Goal: Task Accomplishment & Management: Manage account settings

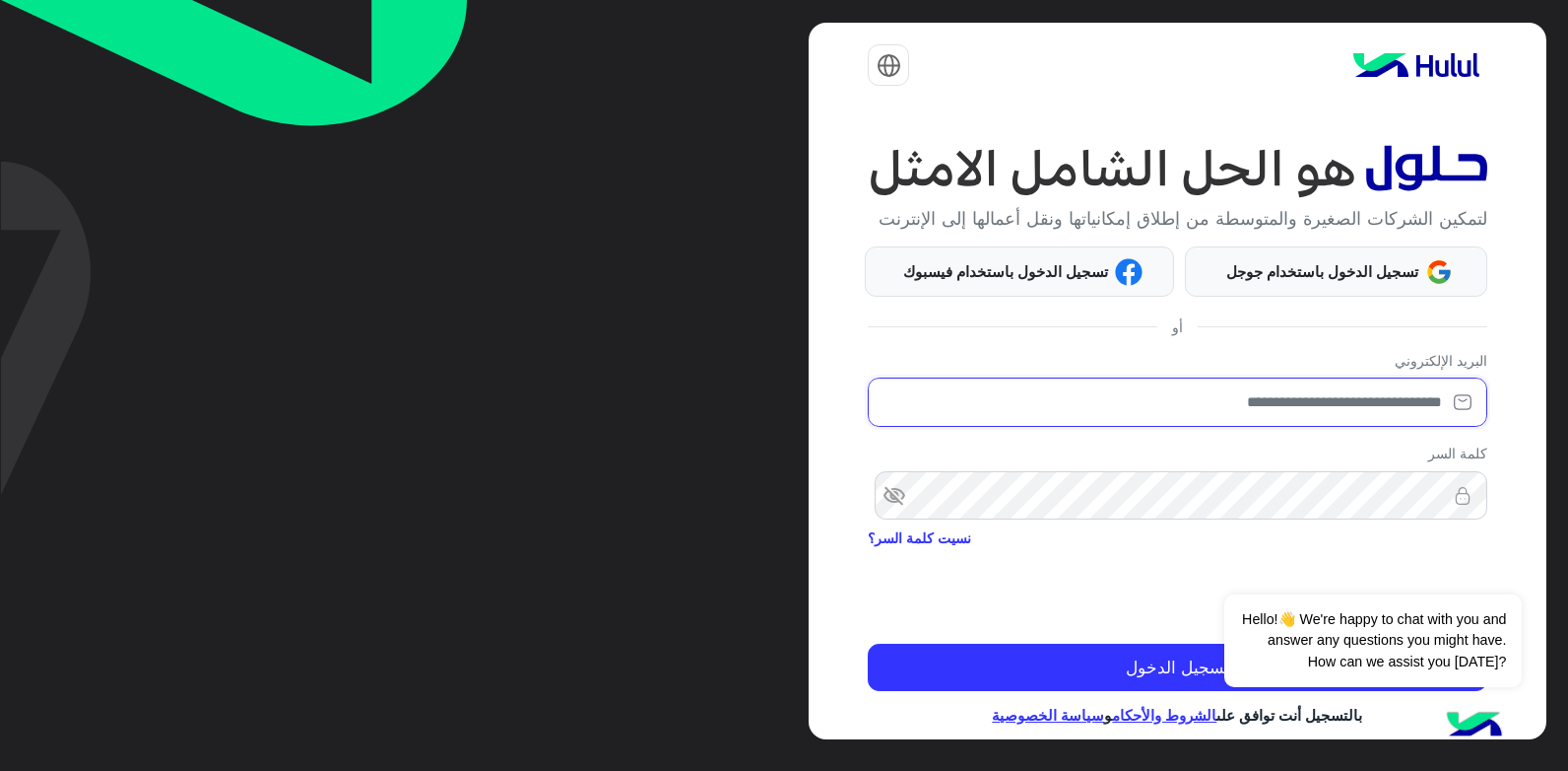
click at [1359, 423] on input "email" at bounding box center [1177, 401] width 618 height 49
type input "**********"
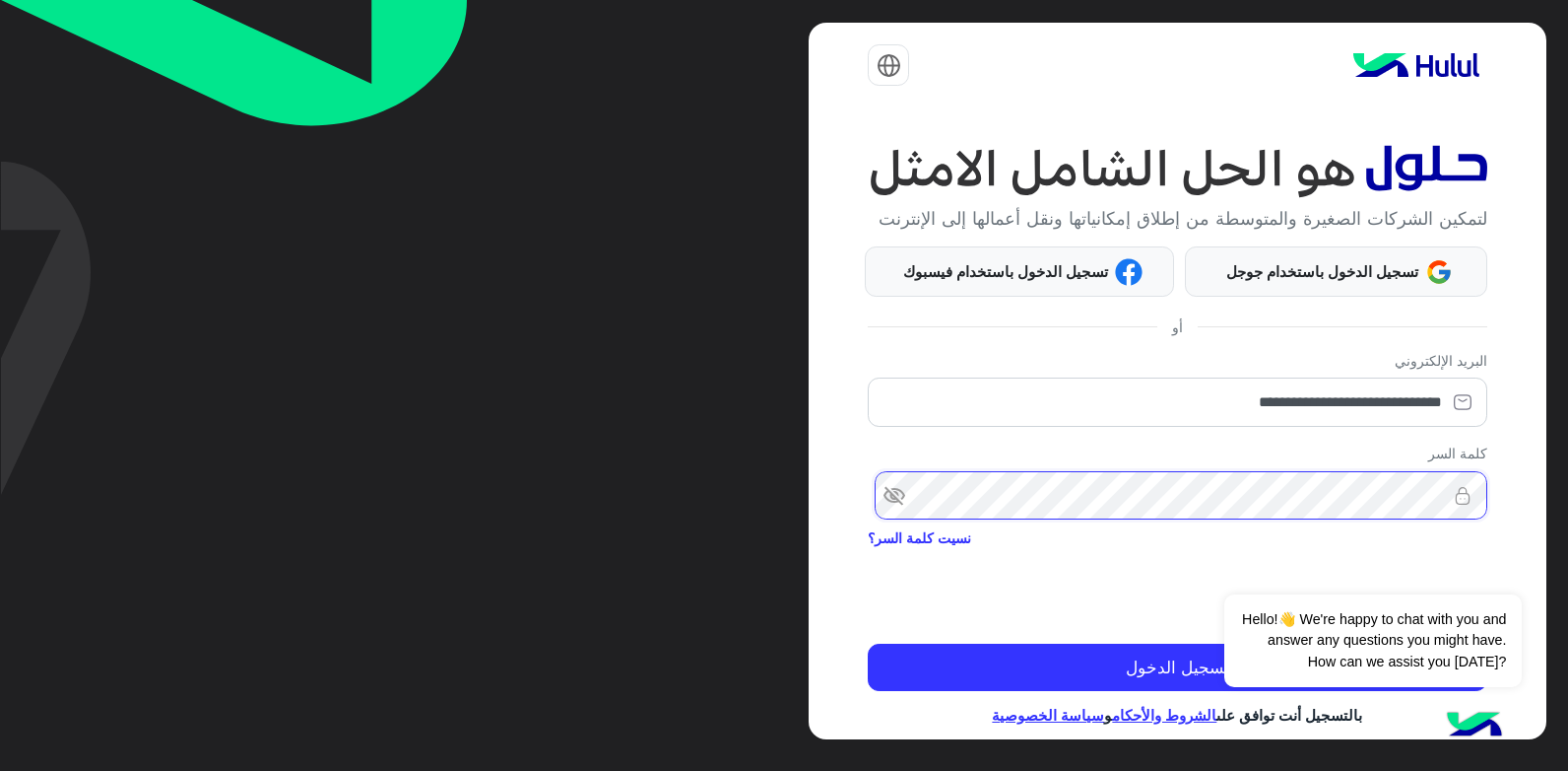
click at [868, 643] on button "تسجيل الدخول" at bounding box center [1177, 667] width 618 height 48
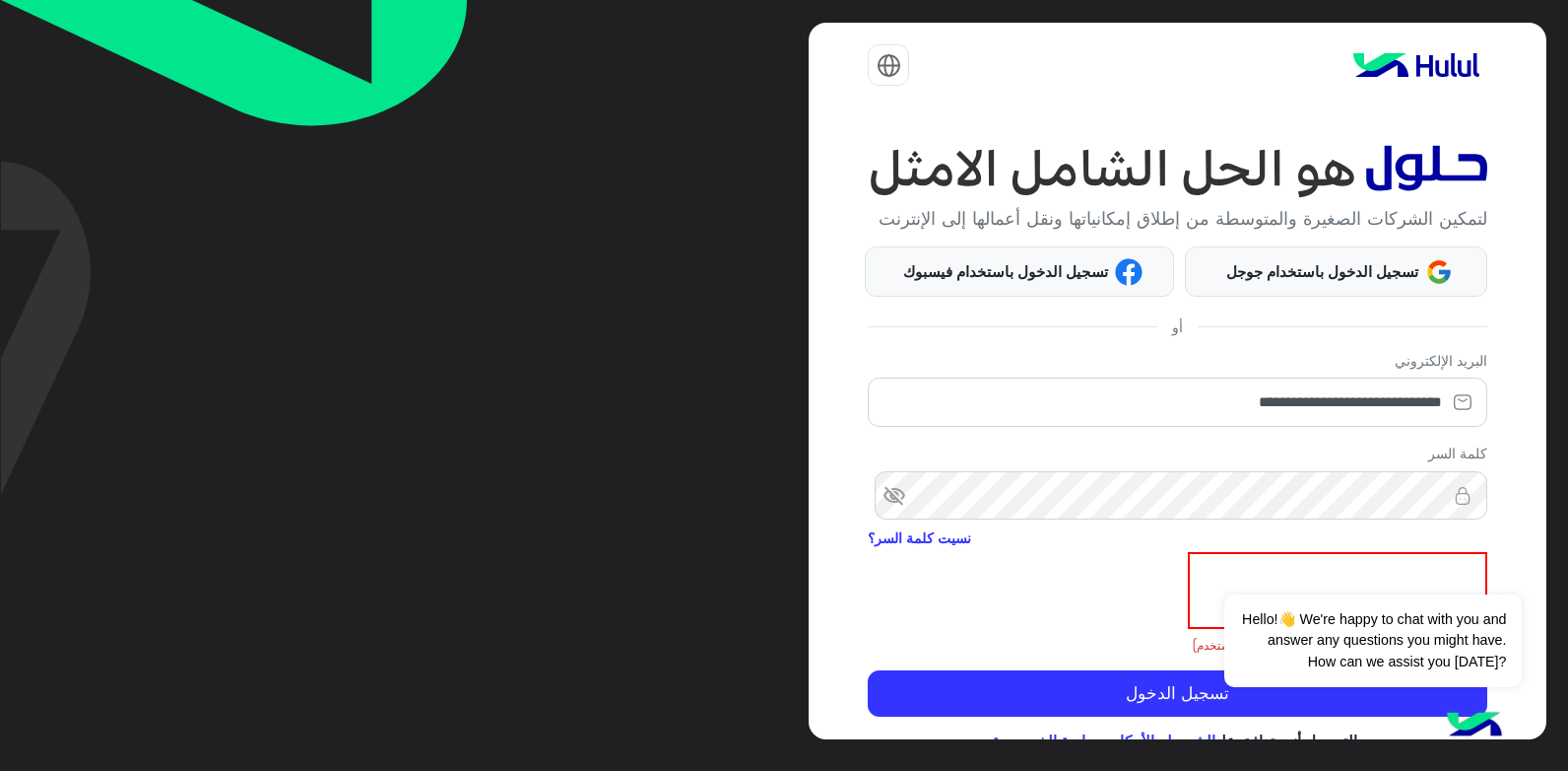
click at [899, 514] on span "visibility_off" at bounding box center [886, 496] width 36 height 36
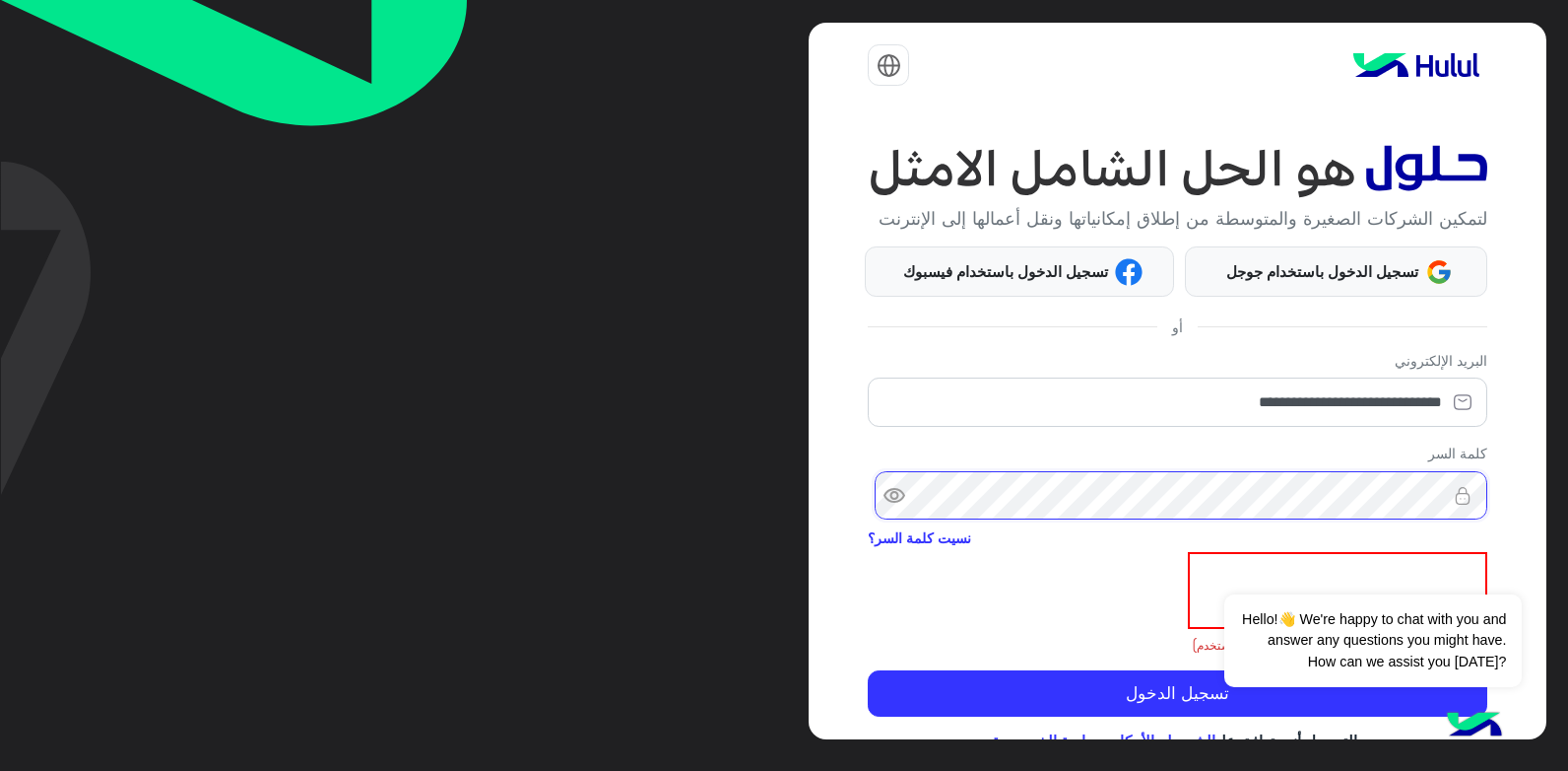
click at [868, 670] on button "تسجيل الدخول" at bounding box center [1177, 694] width 618 height 48
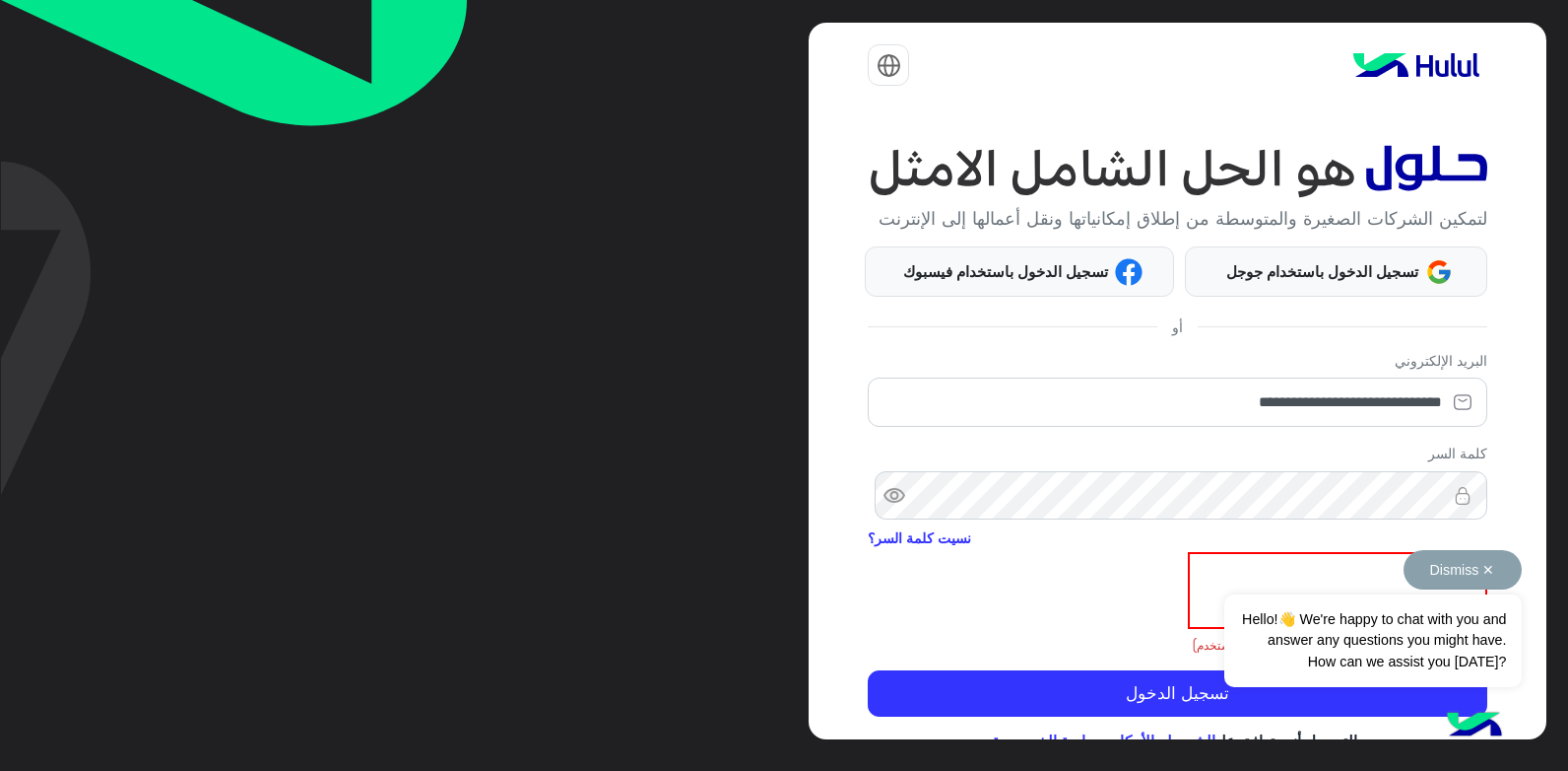
click at [1485, 574] on button "Dismiss ✕" at bounding box center [1462, 570] width 118 height 40
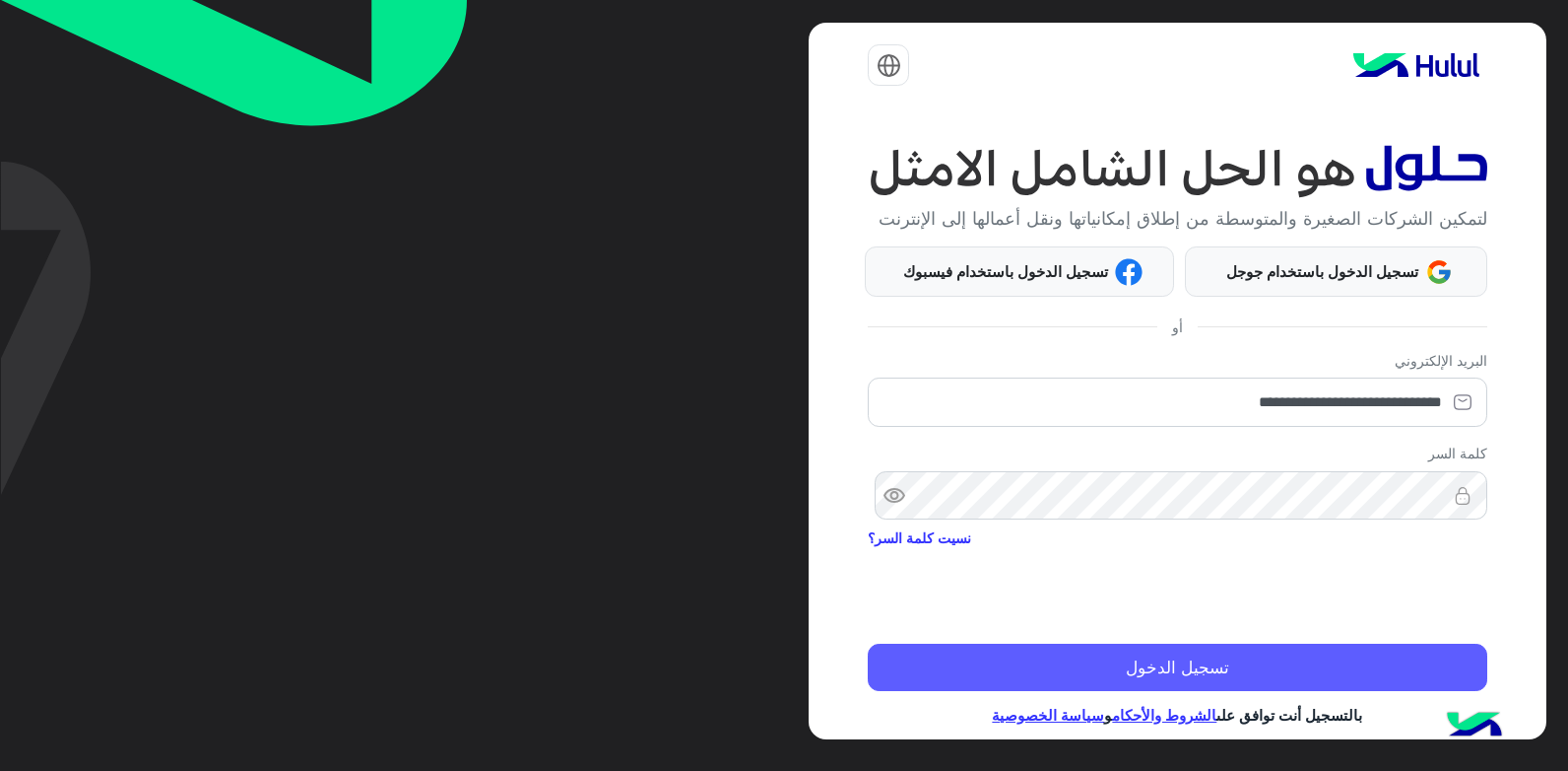
click at [1379, 691] on button "تسجيل الدخول" at bounding box center [1177, 667] width 618 height 48
click at [1318, 682] on button "تسجيل الدخول" at bounding box center [1177, 667] width 618 height 48
